Goal: Find specific page/section: Find specific page/section

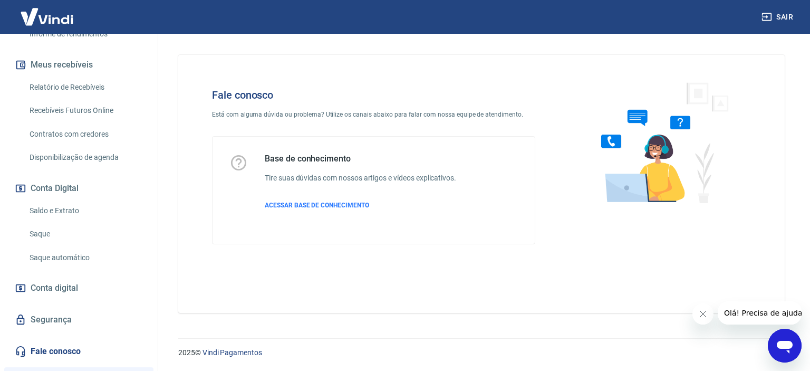
scroll to position [331, 0]
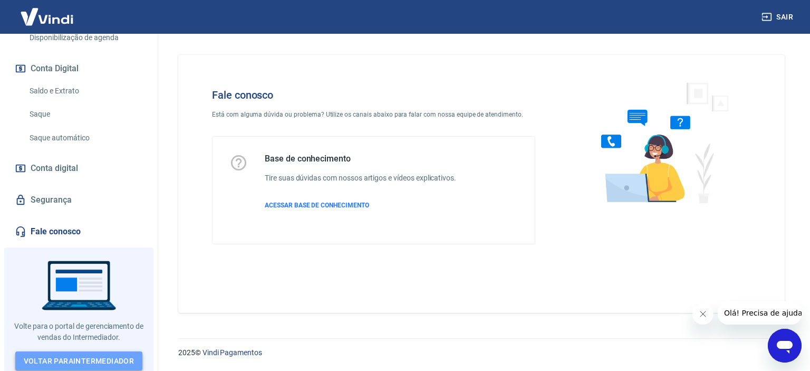
click at [100, 352] on link "Voltar para Intermediador" at bounding box center [79, 361] width 128 height 20
